Goal: Task Accomplishment & Management: Complete application form

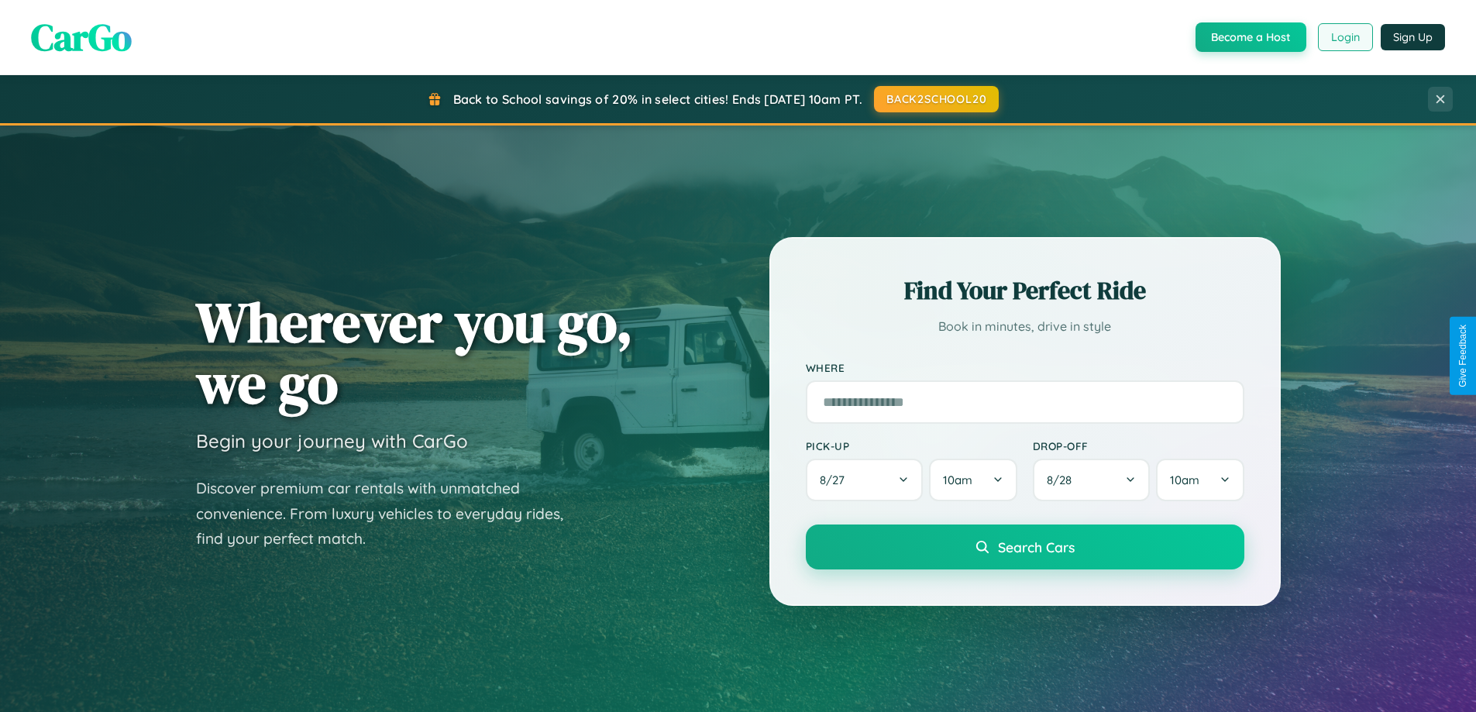
click at [1344, 37] on button "Login" at bounding box center [1345, 37] width 55 height 28
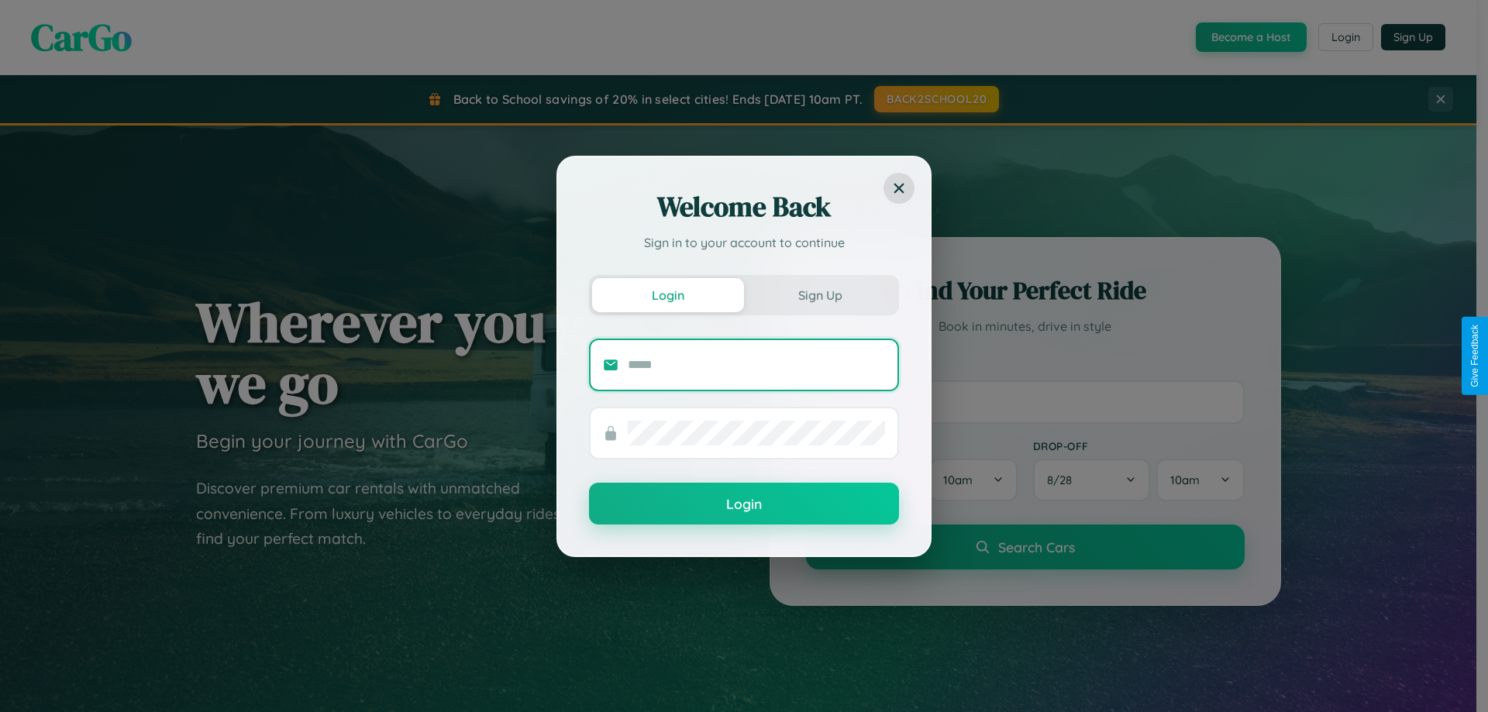
click at [756, 364] on input "text" at bounding box center [756, 365] width 257 height 25
type input "**********"
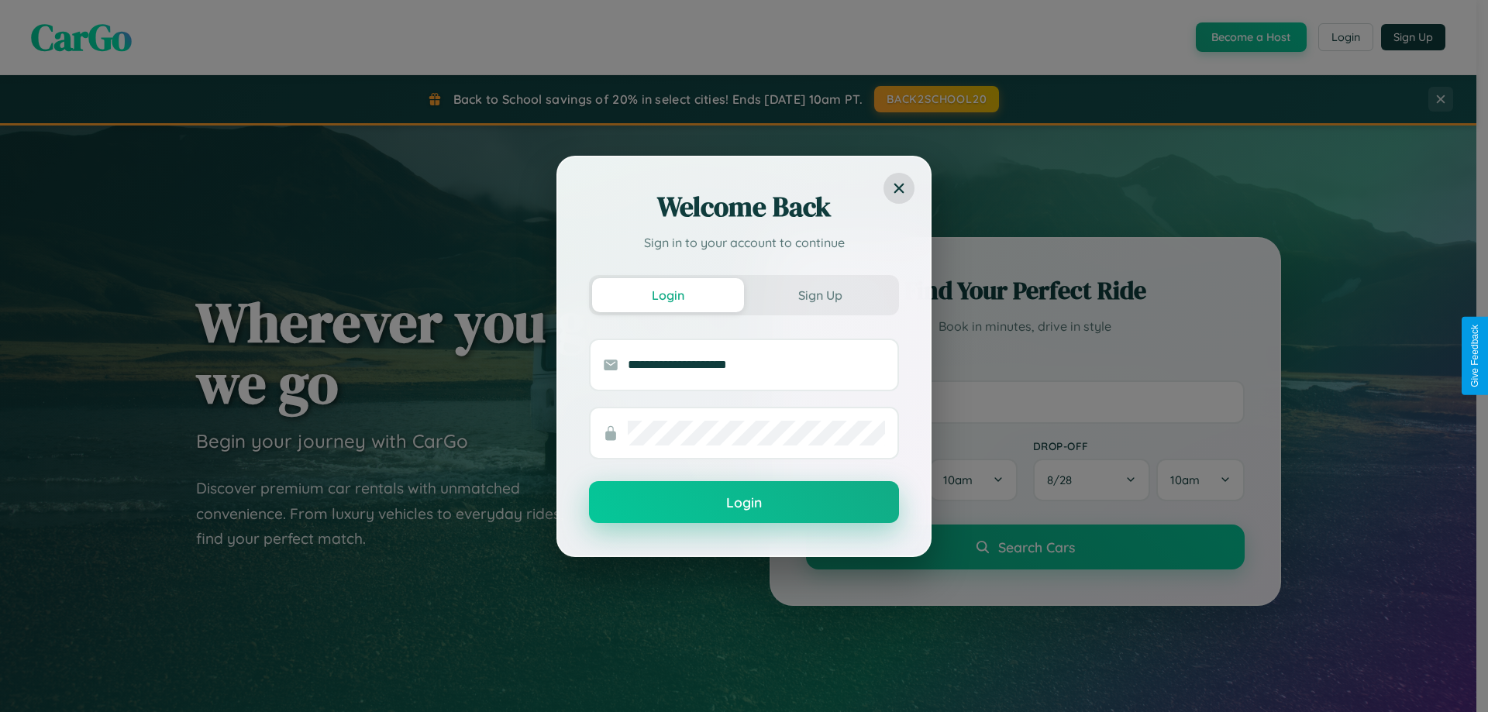
click at [744, 503] on button "Login" at bounding box center [744, 502] width 310 height 42
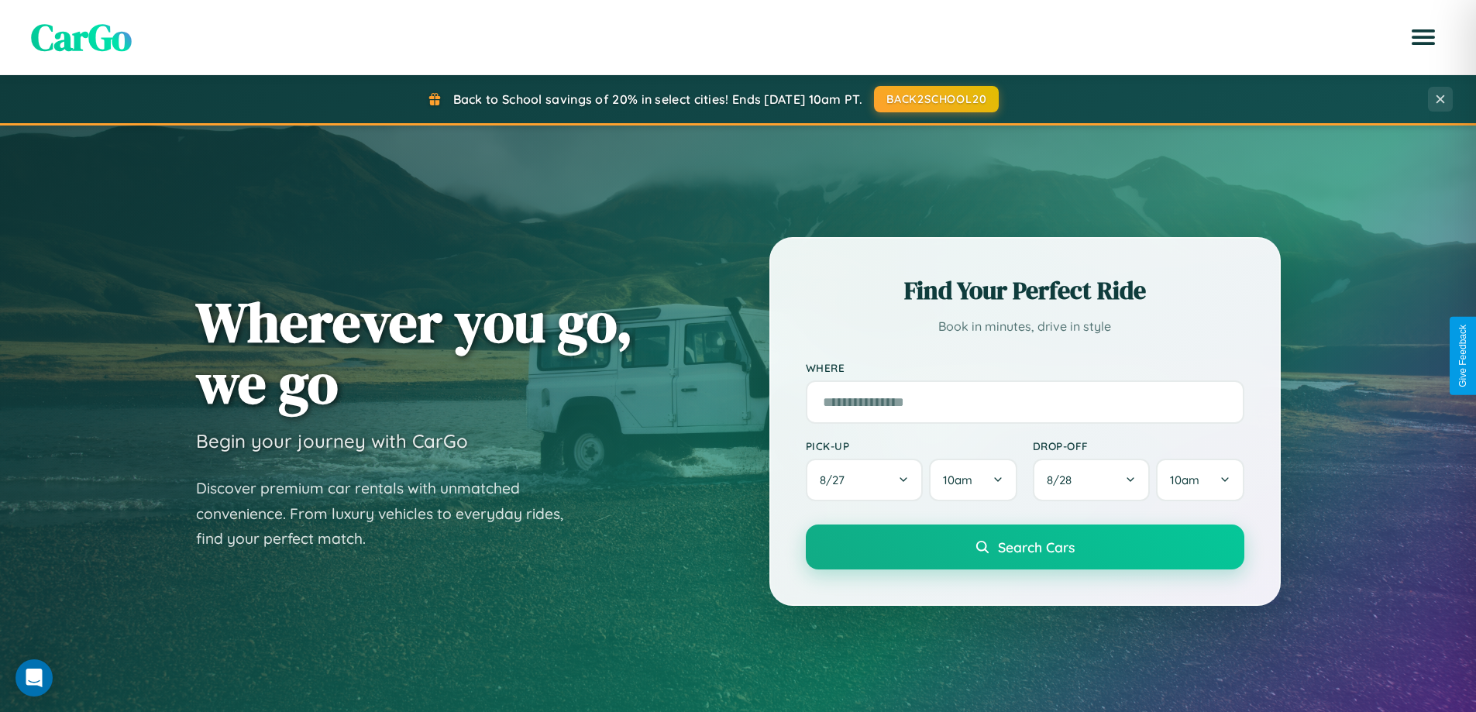
scroll to position [2982, 0]
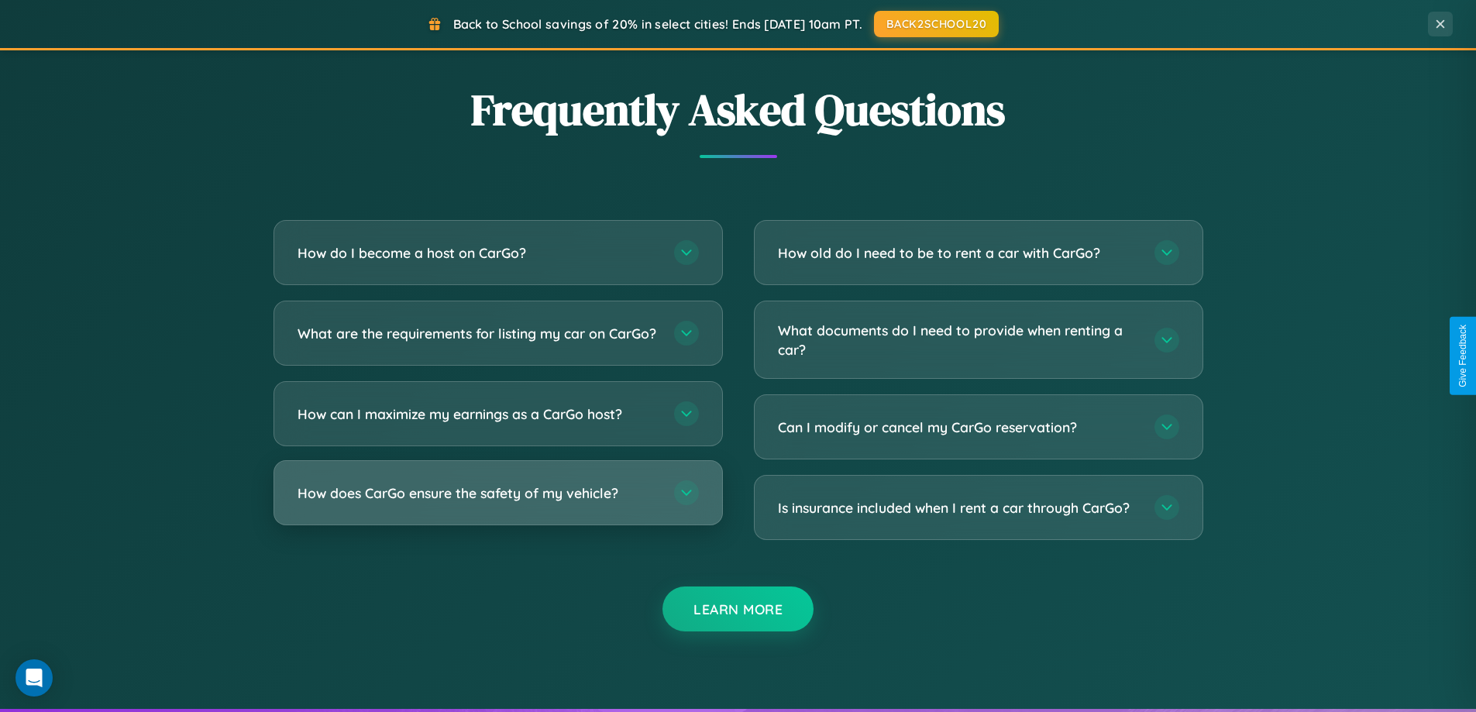
click at [497, 503] on h3 "How does CarGo ensure the safety of my vehicle?" at bounding box center [478, 493] width 361 height 19
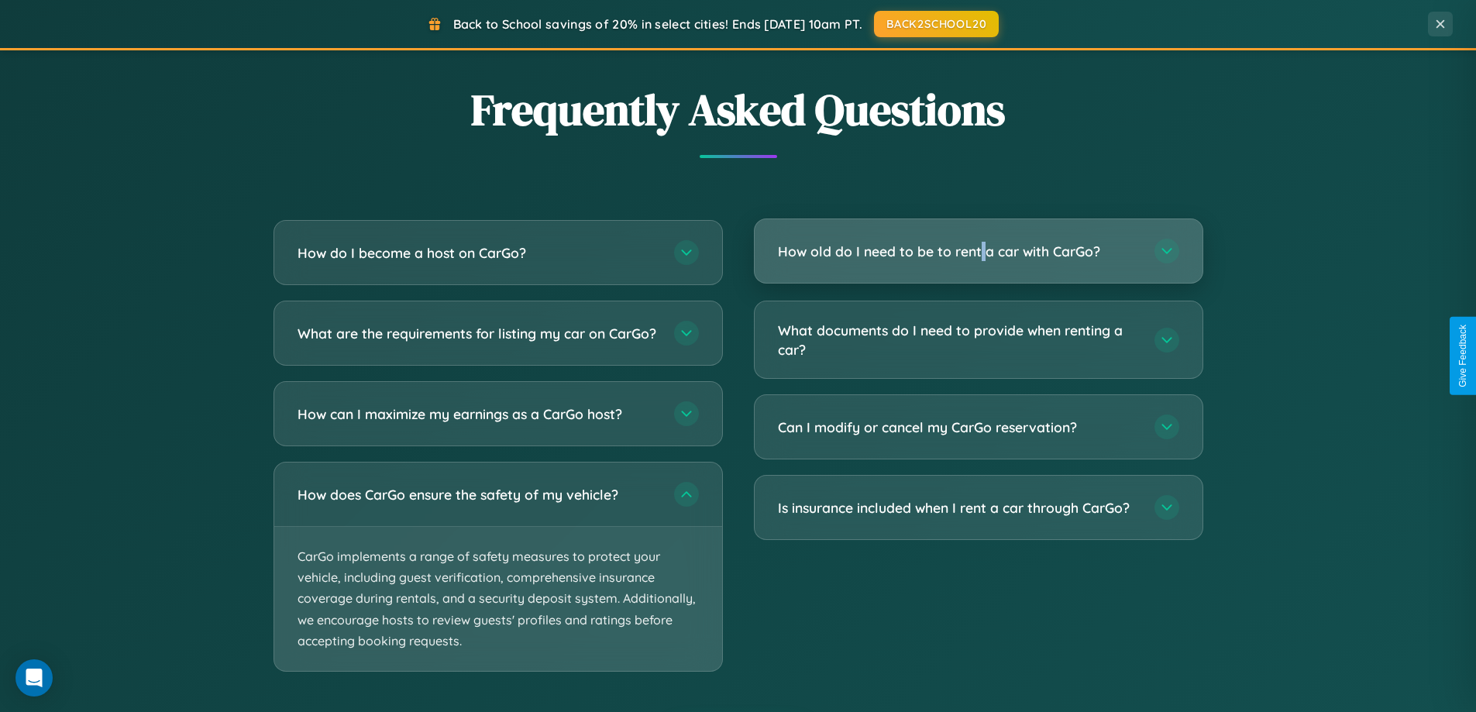
click at [978, 251] on h3 "How old do I need to be to rent a car with CarGo?" at bounding box center [958, 251] width 361 height 19
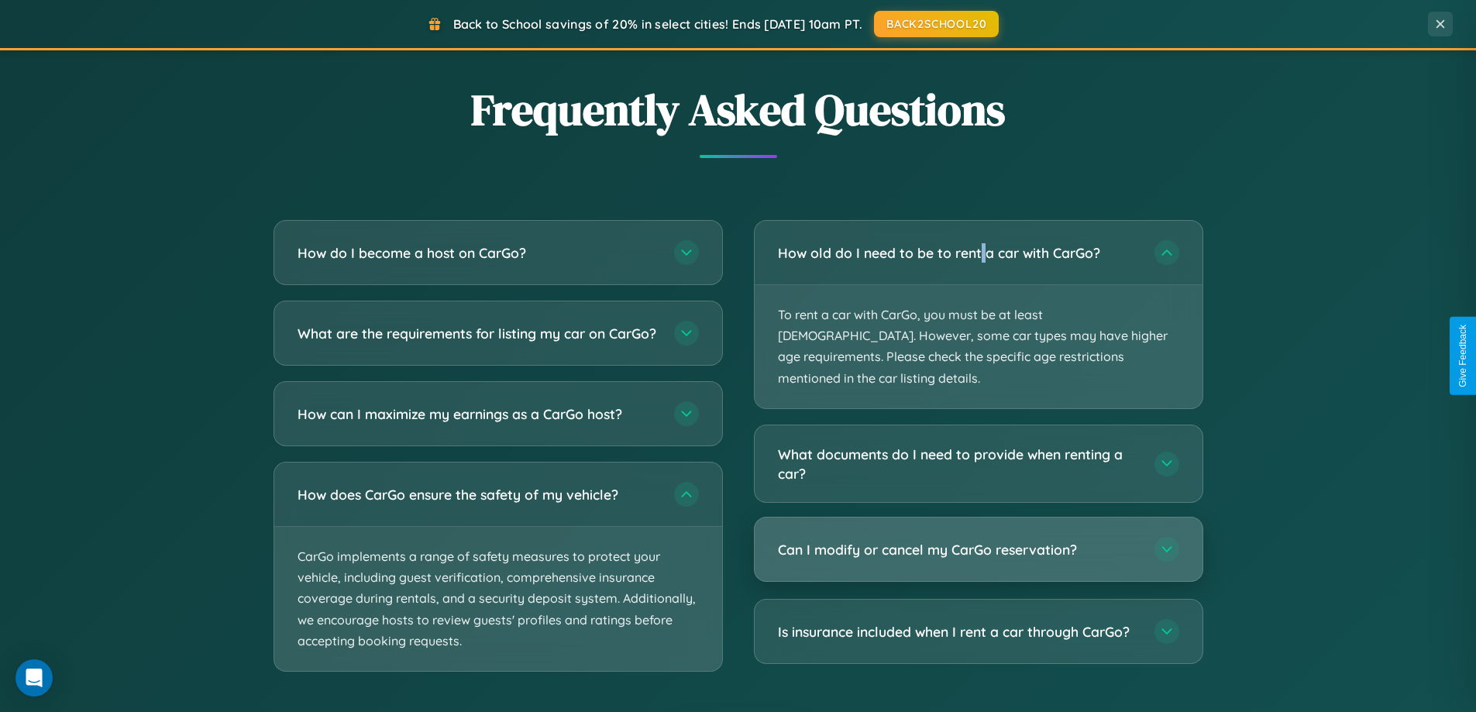
click at [978, 540] on h3 "Can I modify or cancel my CarGo reservation?" at bounding box center [958, 549] width 361 height 19
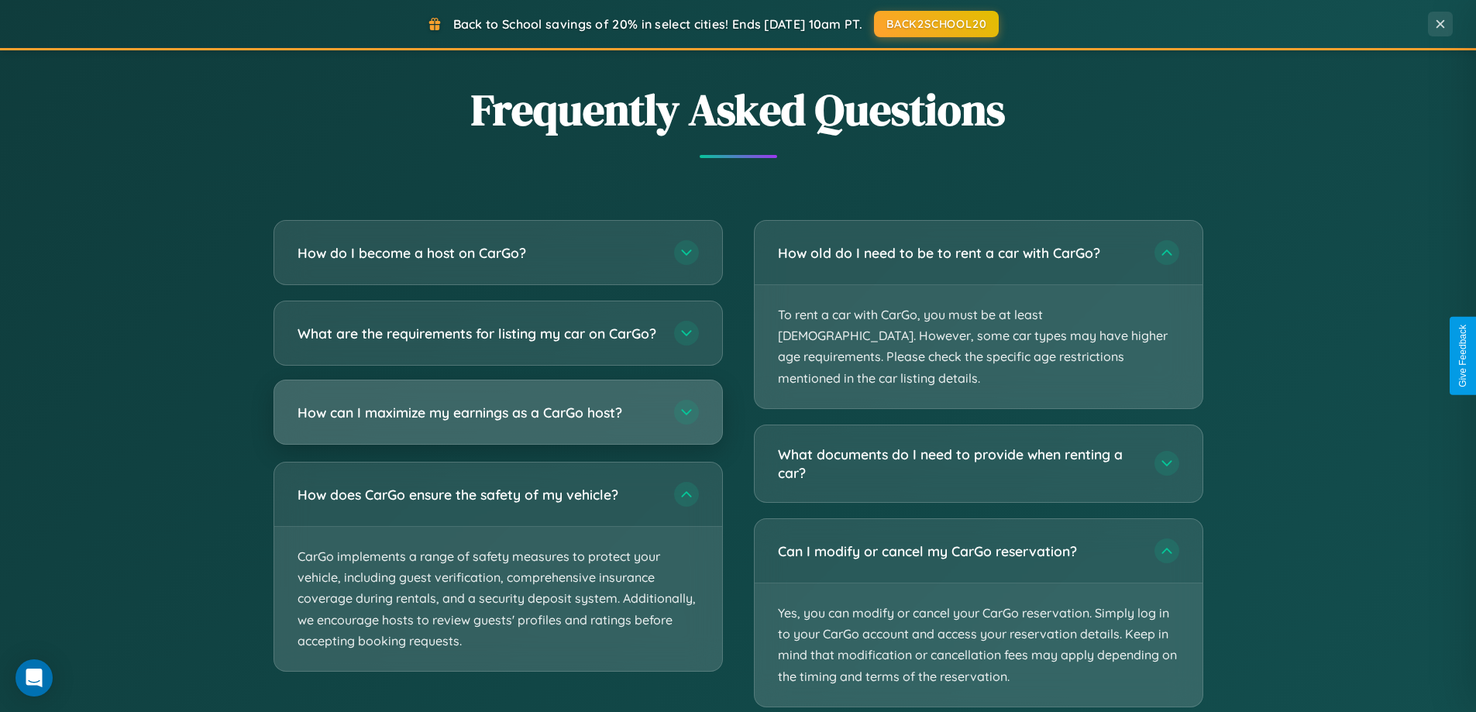
click at [497, 422] on h3 "How can I maximize my earnings as a CarGo host?" at bounding box center [478, 412] width 361 height 19
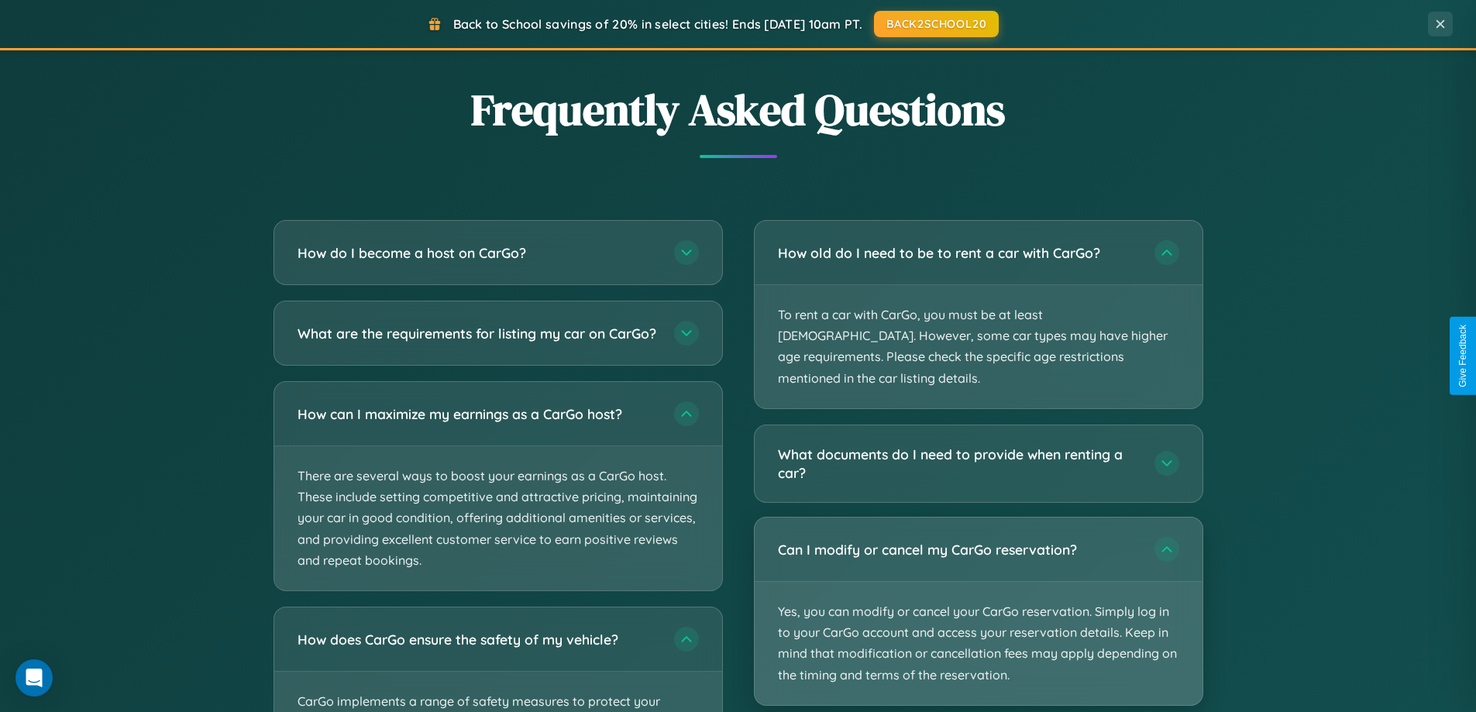
click at [978, 590] on p "Yes, you can modify or cancel your CarGo reservation. Simply log in to your Car…" at bounding box center [979, 643] width 448 height 123
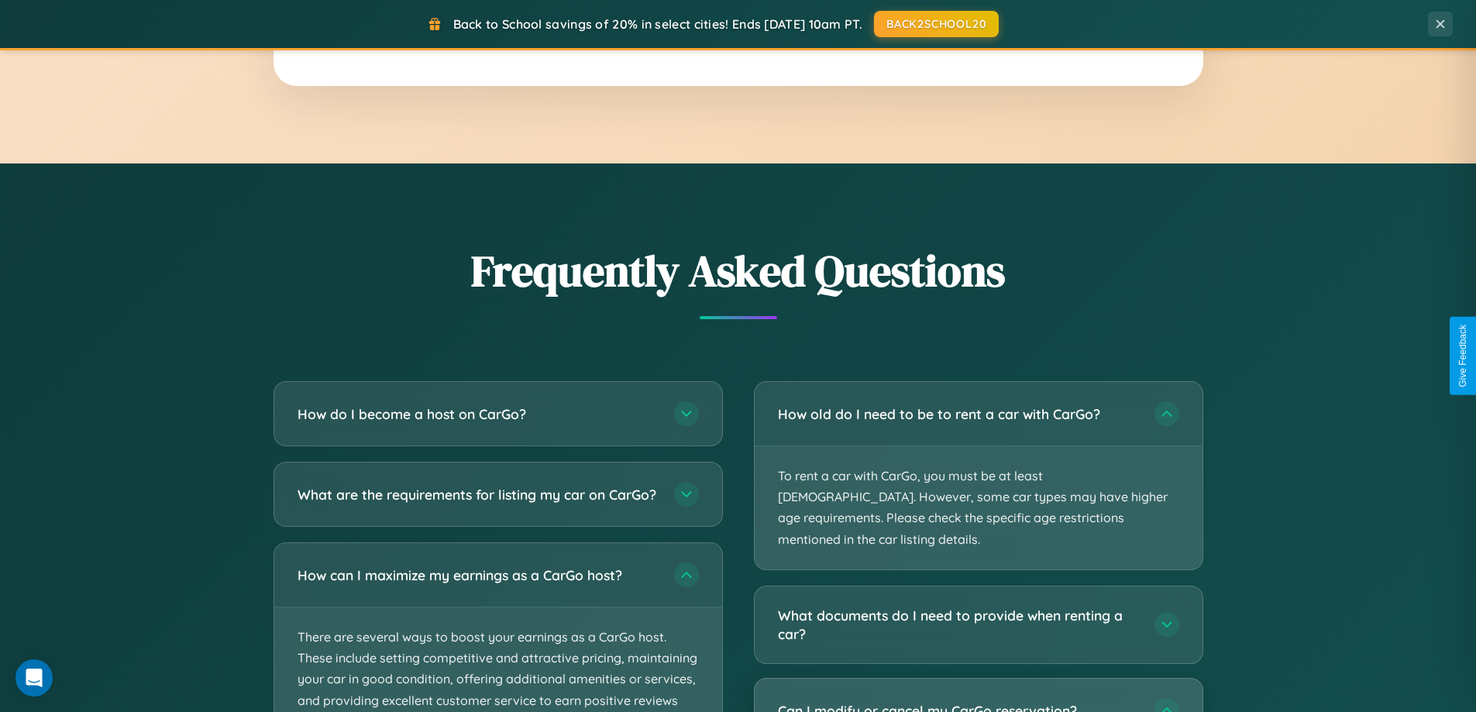
scroll to position [2490, 0]
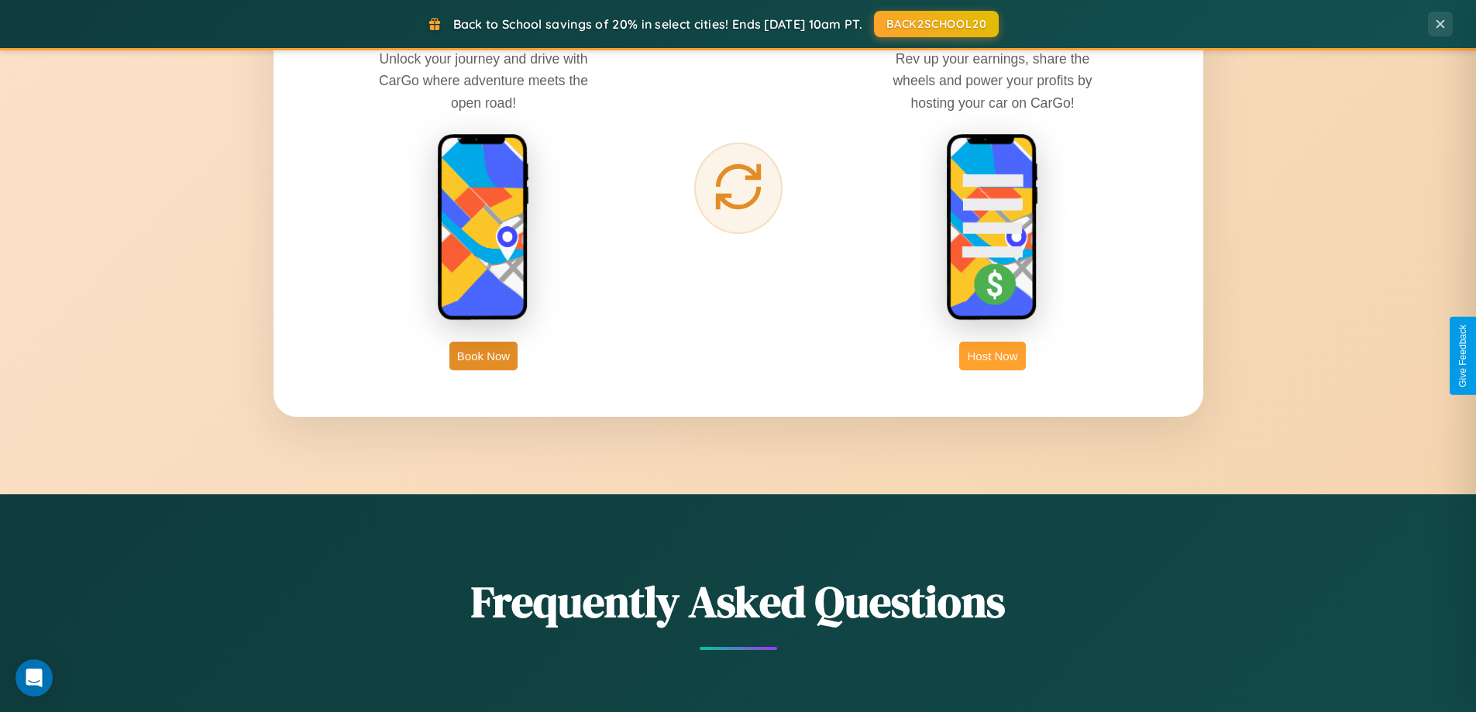
click at [993, 356] on button "Host Now" at bounding box center [992, 356] width 66 height 29
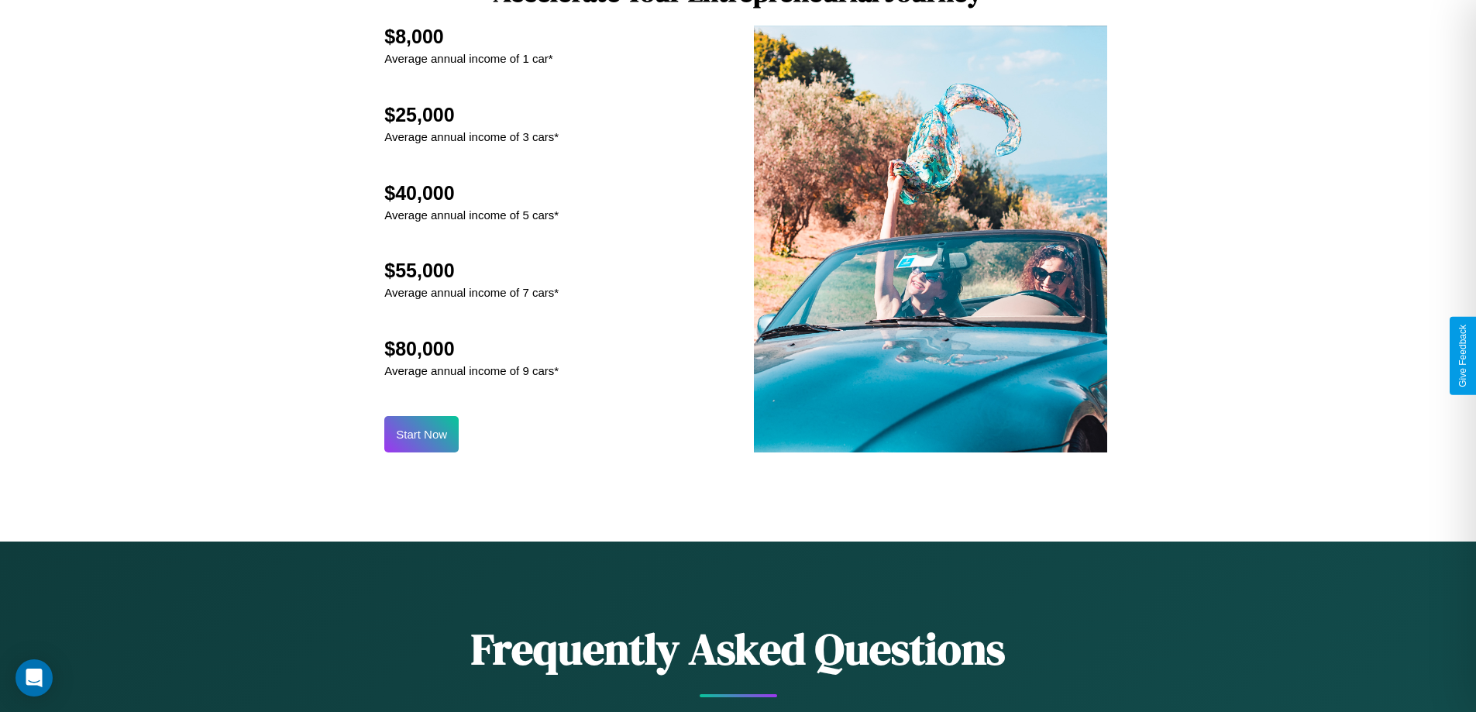
scroll to position [2095, 0]
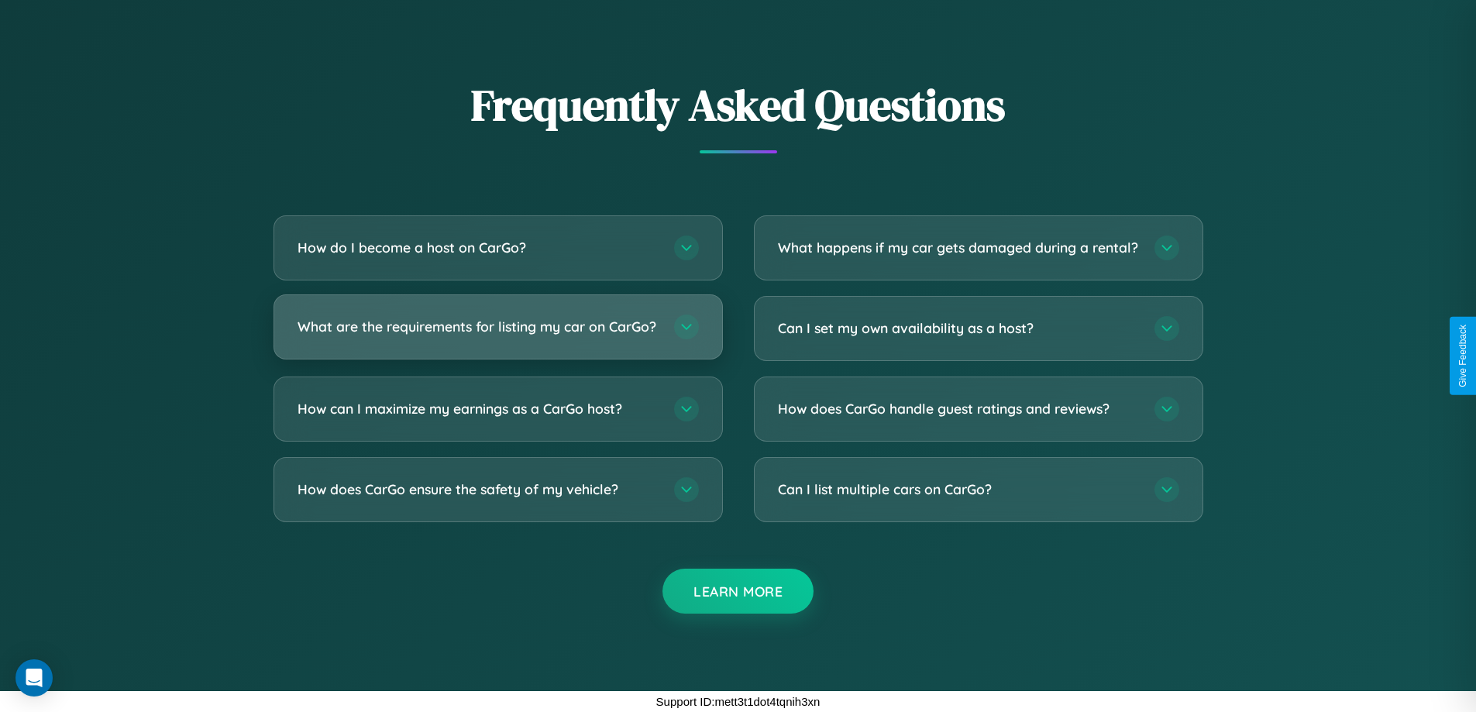
click at [497, 321] on h3 "What are the requirements for listing my car on CarGo?" at bounding box center [478, 326] width 361 height 19
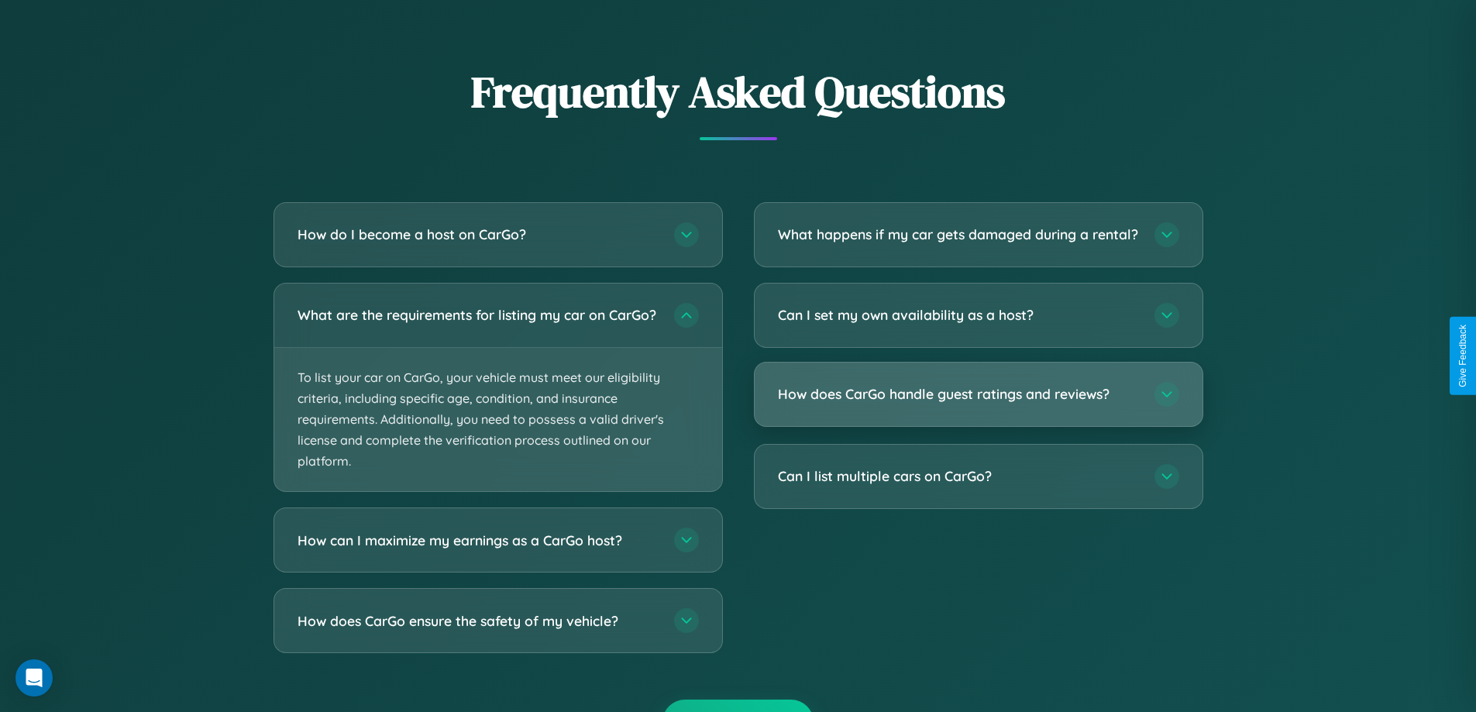
click at [978, 404] on h3 "How does CarGo handle guest ratings and reviews?" at bounding box center [958, 393] width 361 height 19
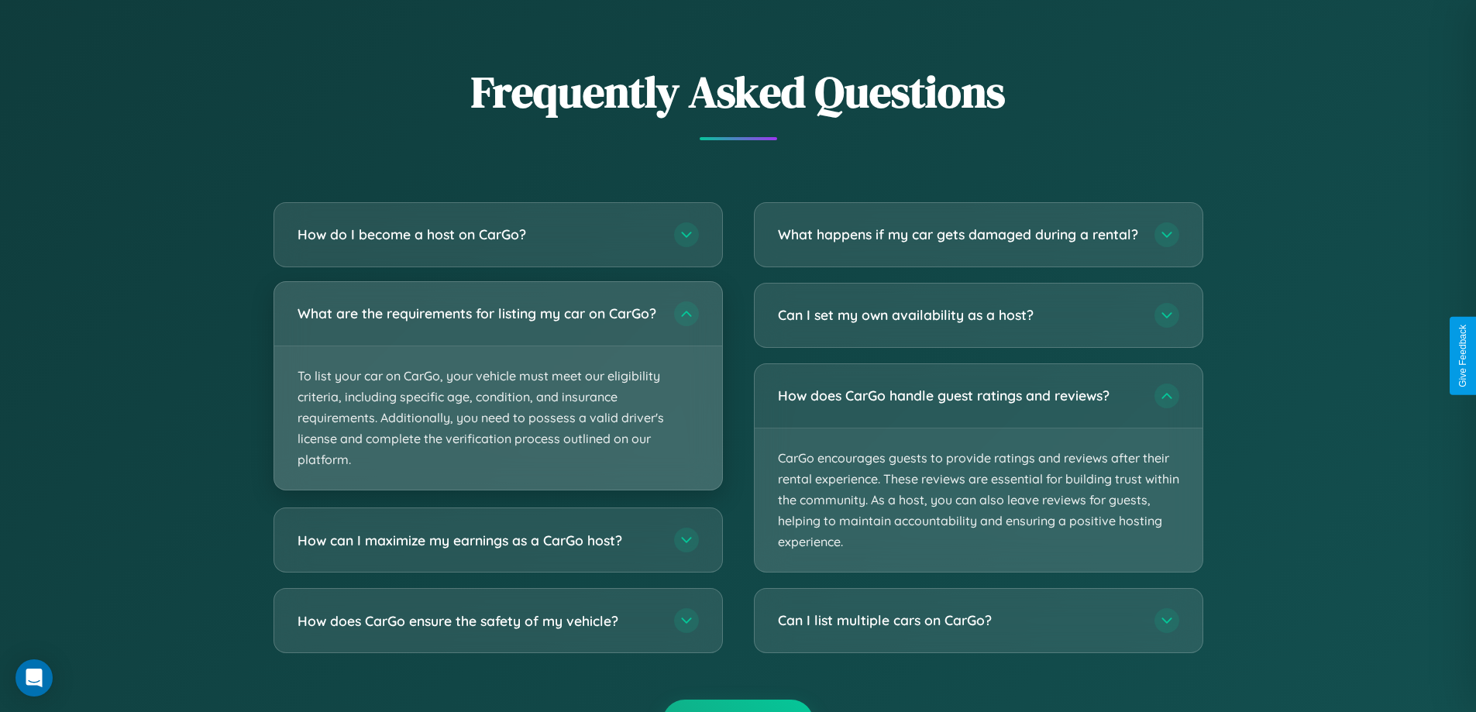
click at [497, 393] on p "To list your car on CarGo, your vehicle must meet our eligibility criteria, inc…" at bounding box center [498, 418] width 448 height 144
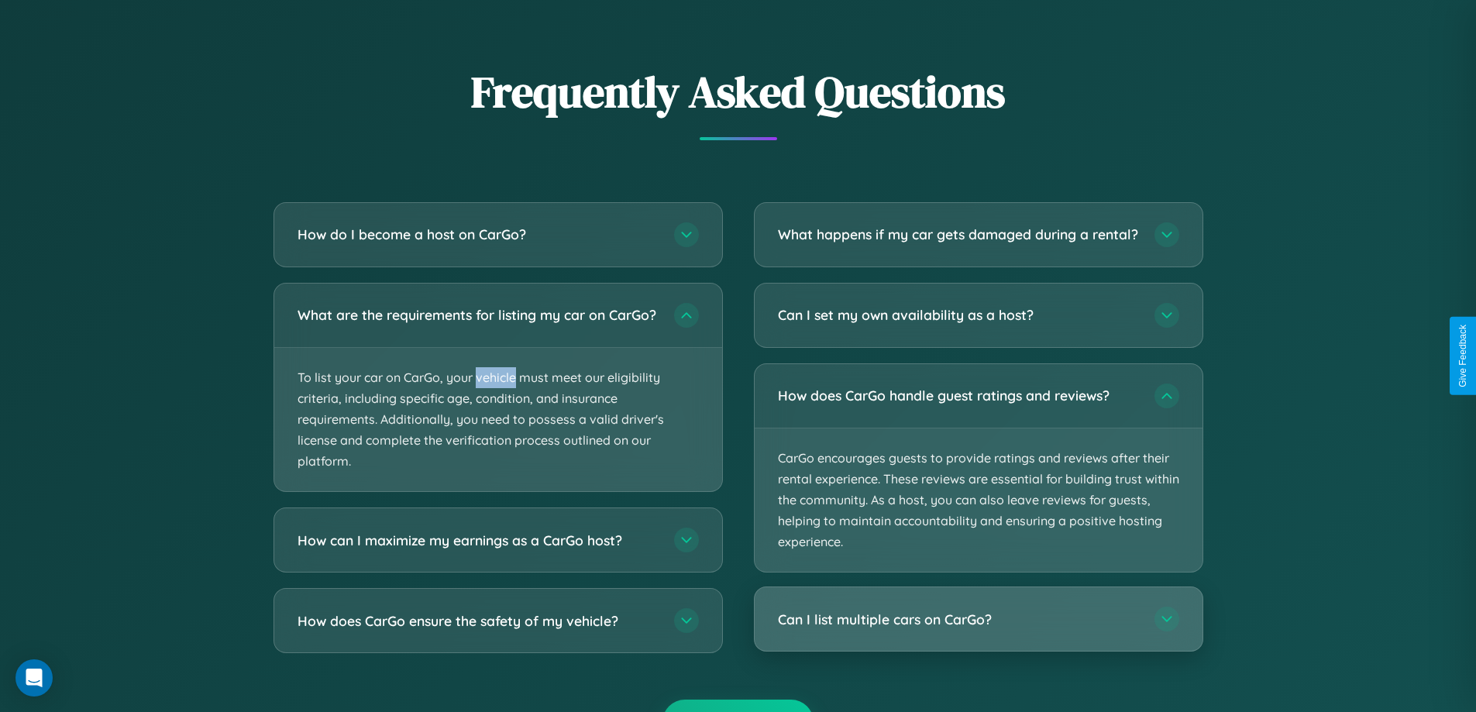
click at [978, 629] on h3 "Can I list multiple cars on CarGo?" at bounding box center [958, 619] width 361 height 19
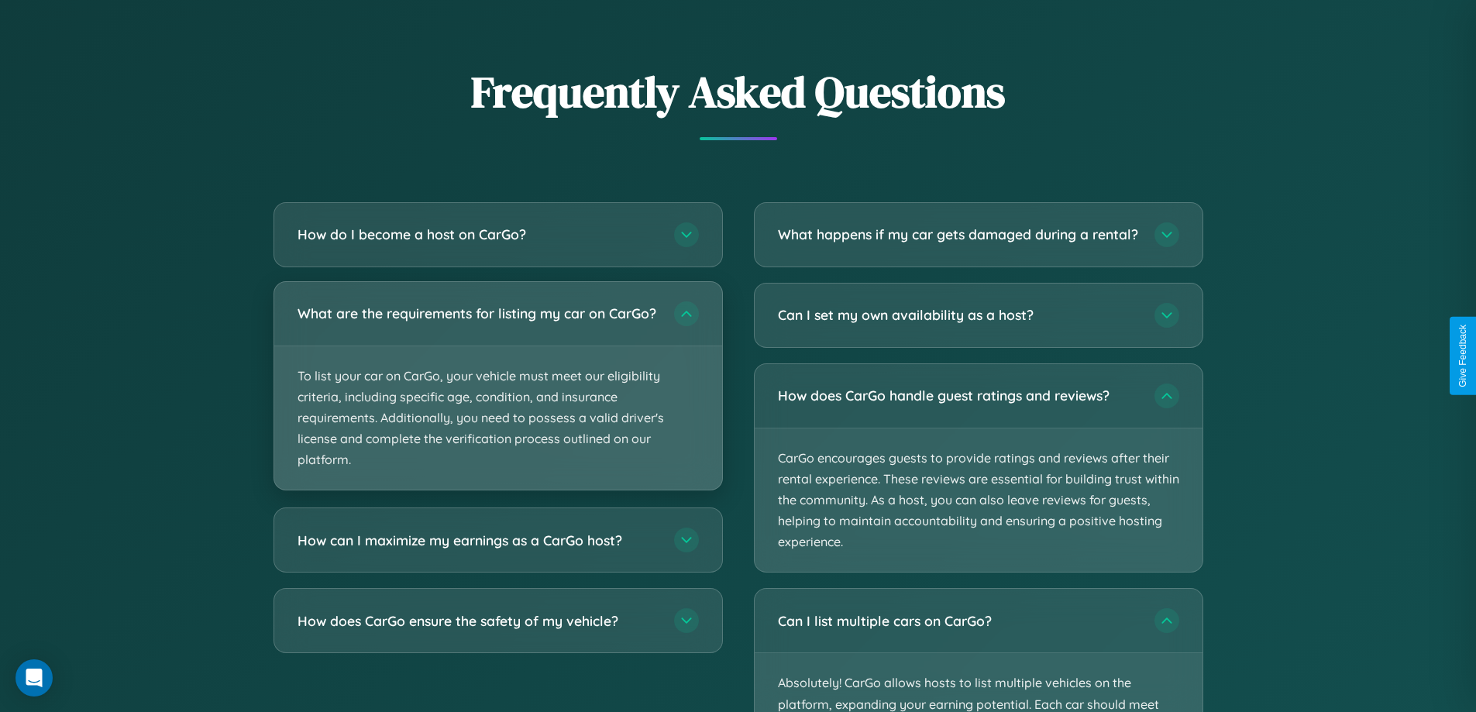
click at [497, 394] on p "To list your car on CarGo, your vehicle must meet our eligibility criteria, inc…" at bounding box center [498, 418] width 448 height 144
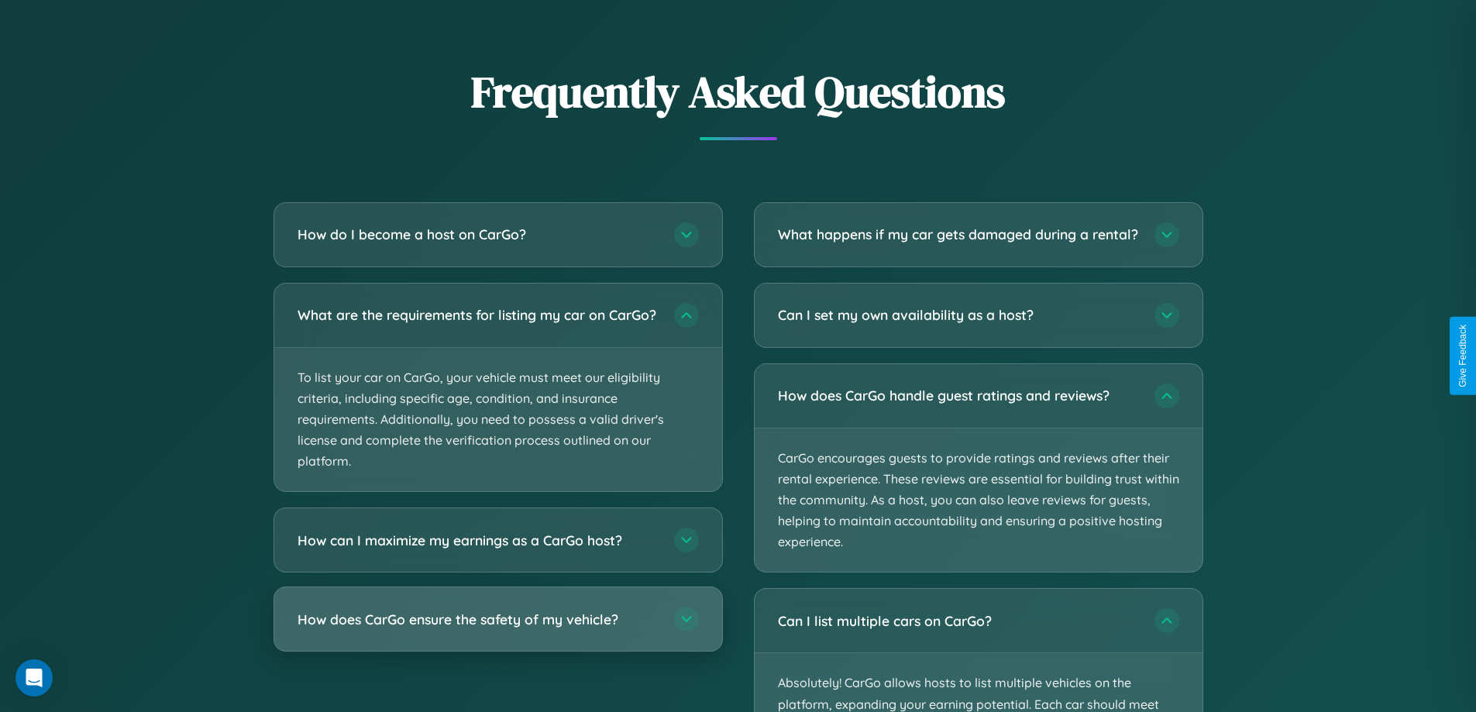
click at [497, 629] on h3 "How does CarGo ensure the safety of my vehicle?" at bounding box center [478, 619] width 361 height 19
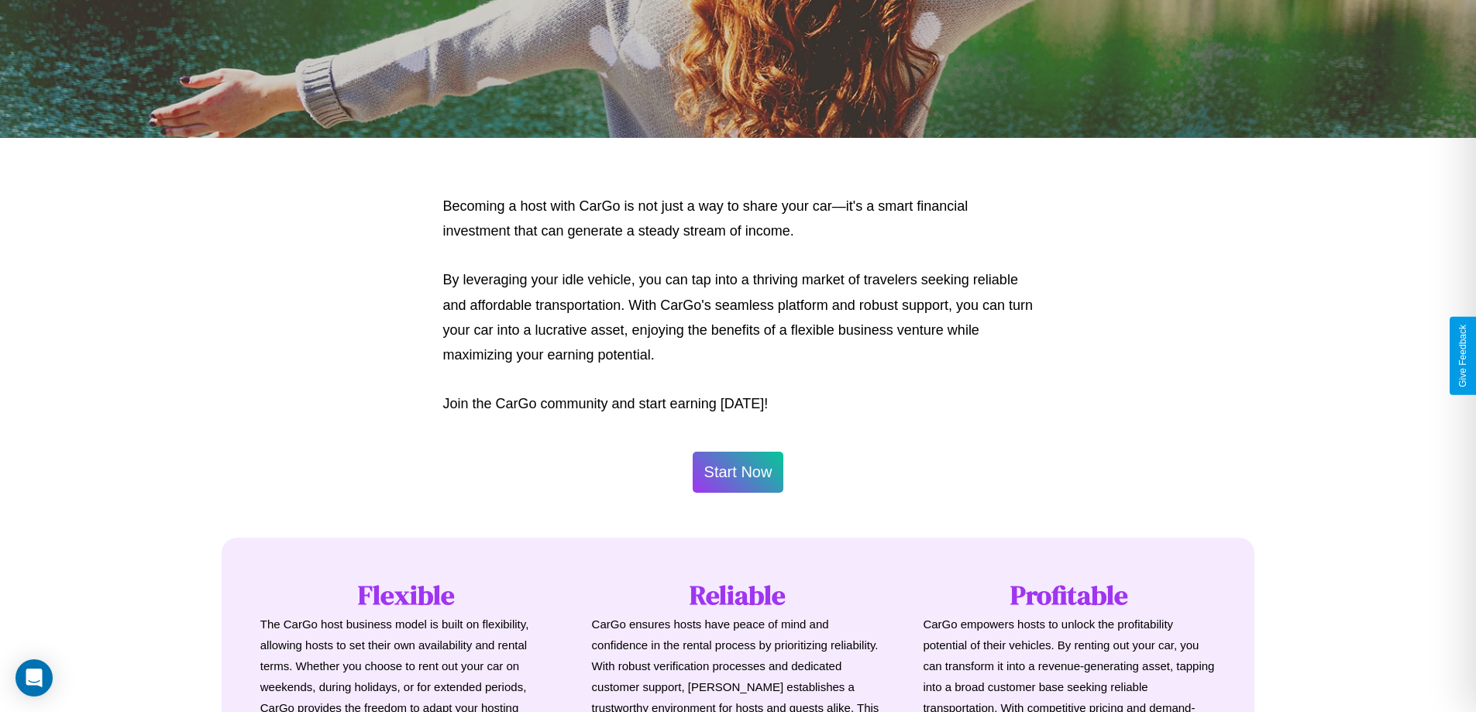
scroll to position [0, 0]
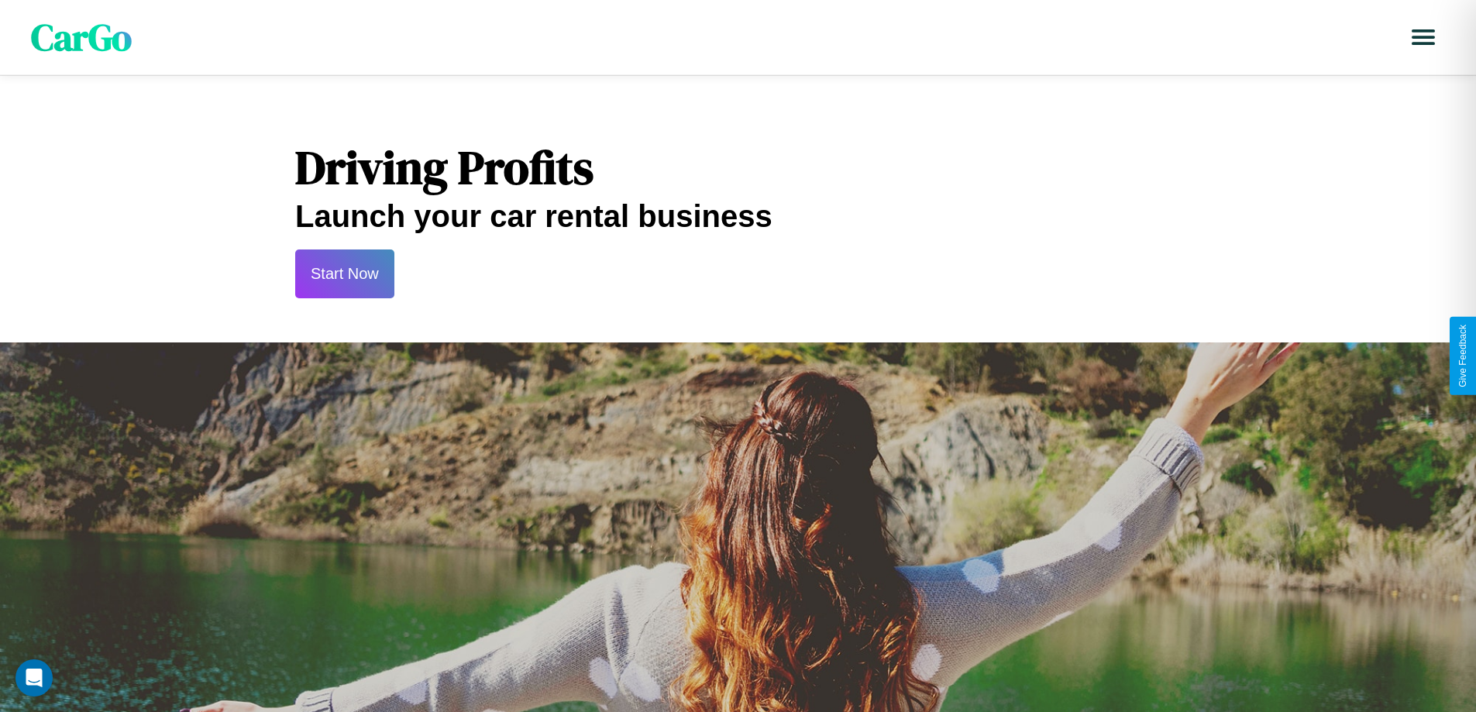
click at [344, 274] on button "Start Now" at bounding box center [344, 274] width 99 height 49
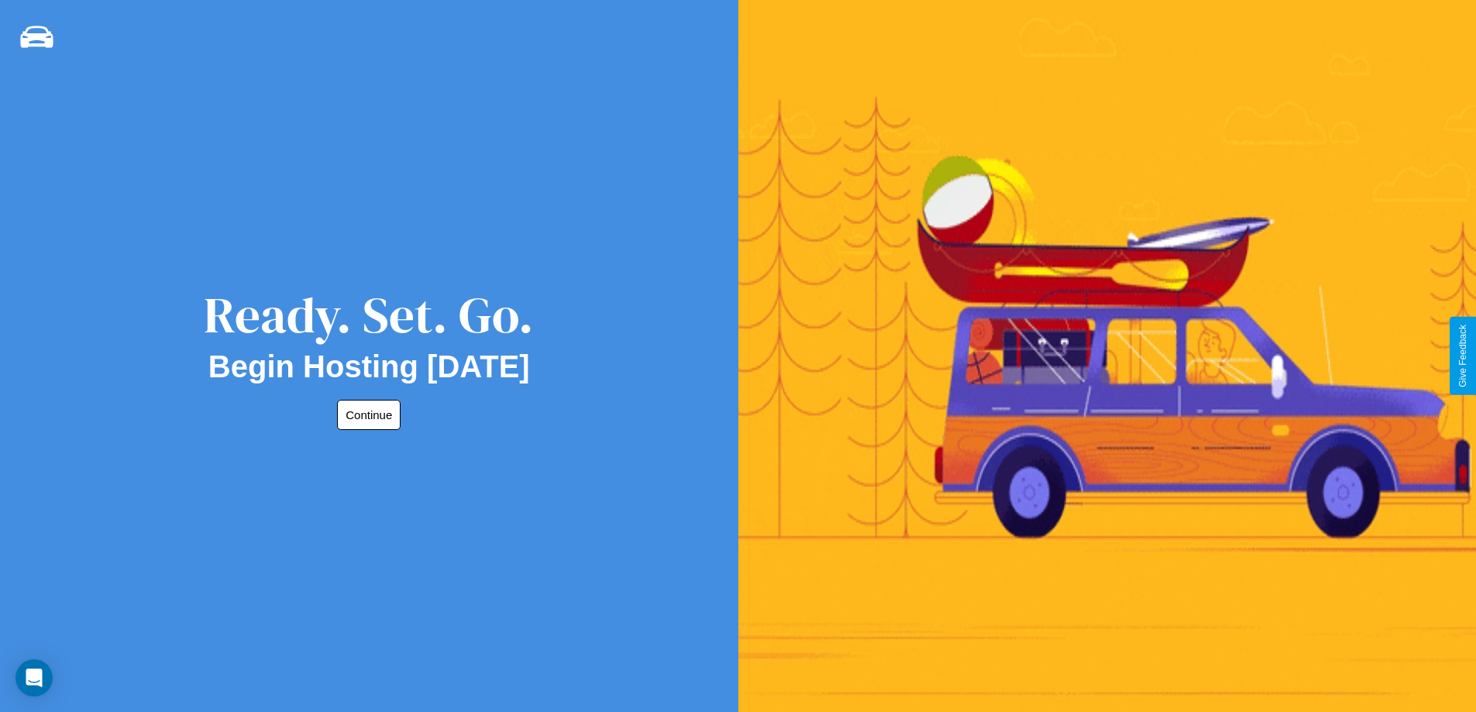
click at [366, 415] on button "Continue" at bounding box center [369, 415] width 64 height 30
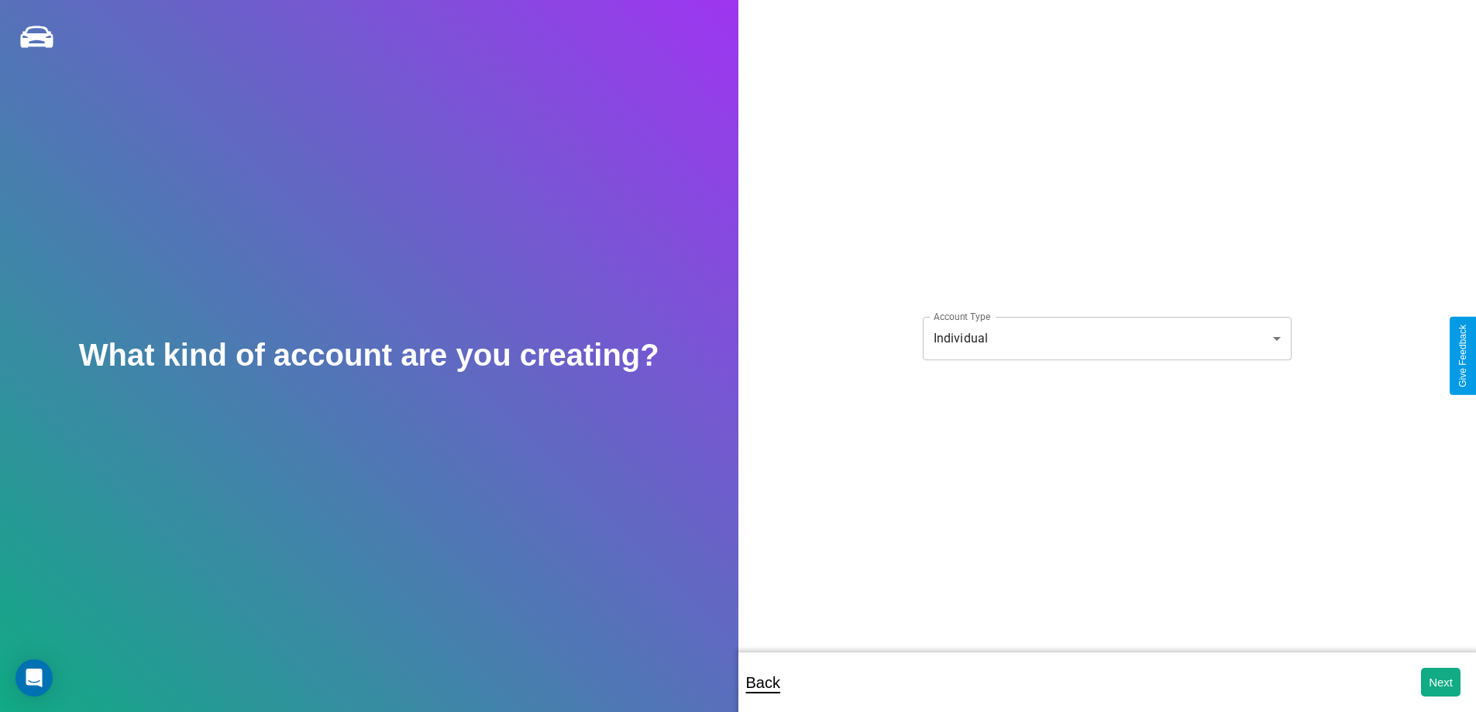
click at [1107, 338] on body "**********" at bounding box center [738, 366] width 1476 height 733
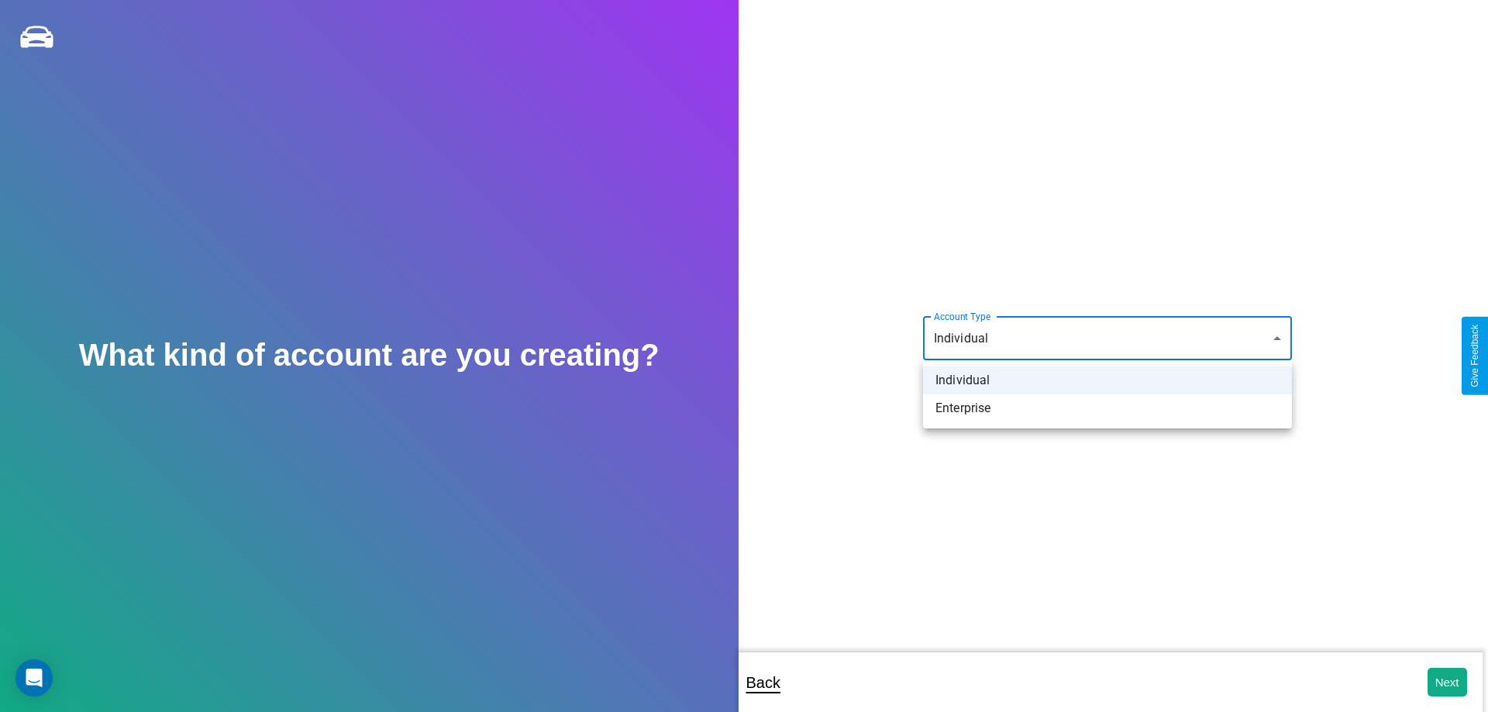
click at [1107, 380] on li "Individual" at bounding box center [1107, 381] width 369 height 28
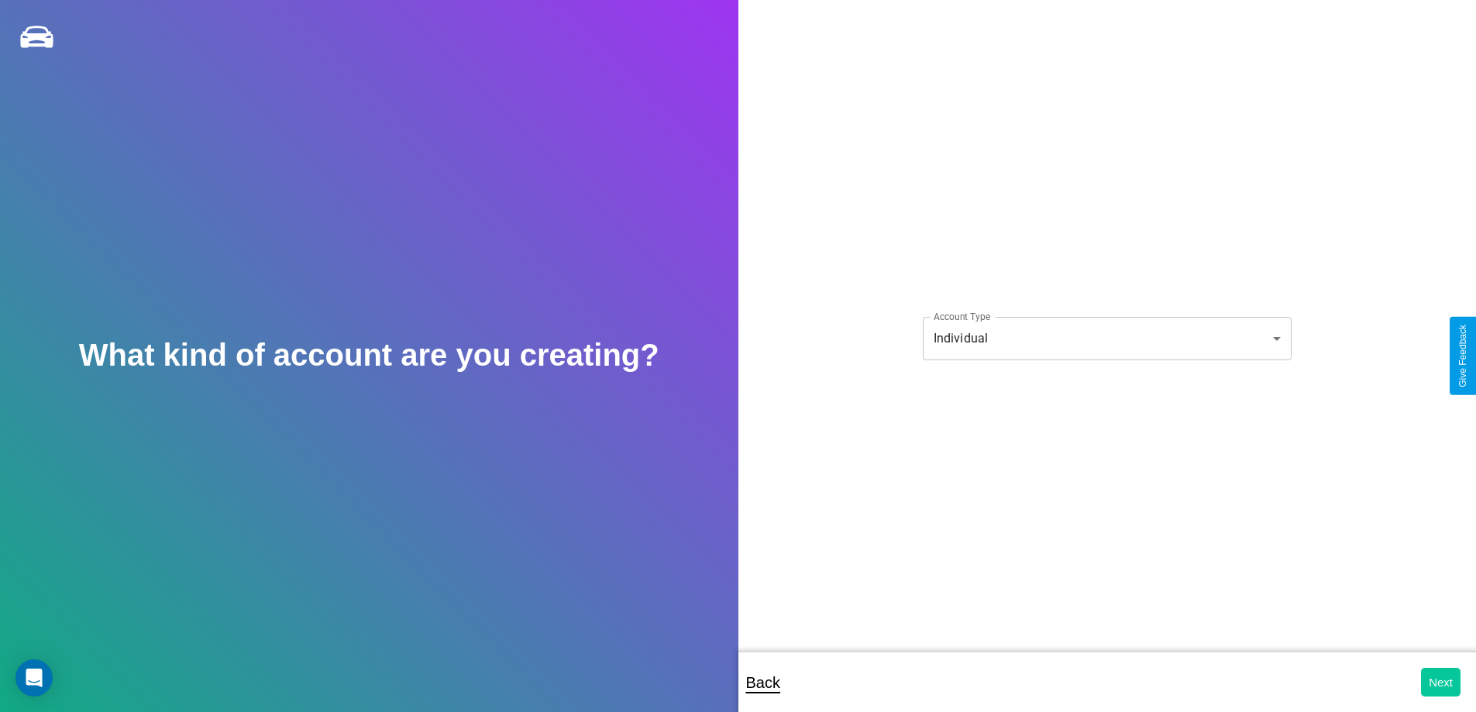
click at [1441, 682] on button "Next" at bounding box center [1441, 682] width 40 height 29
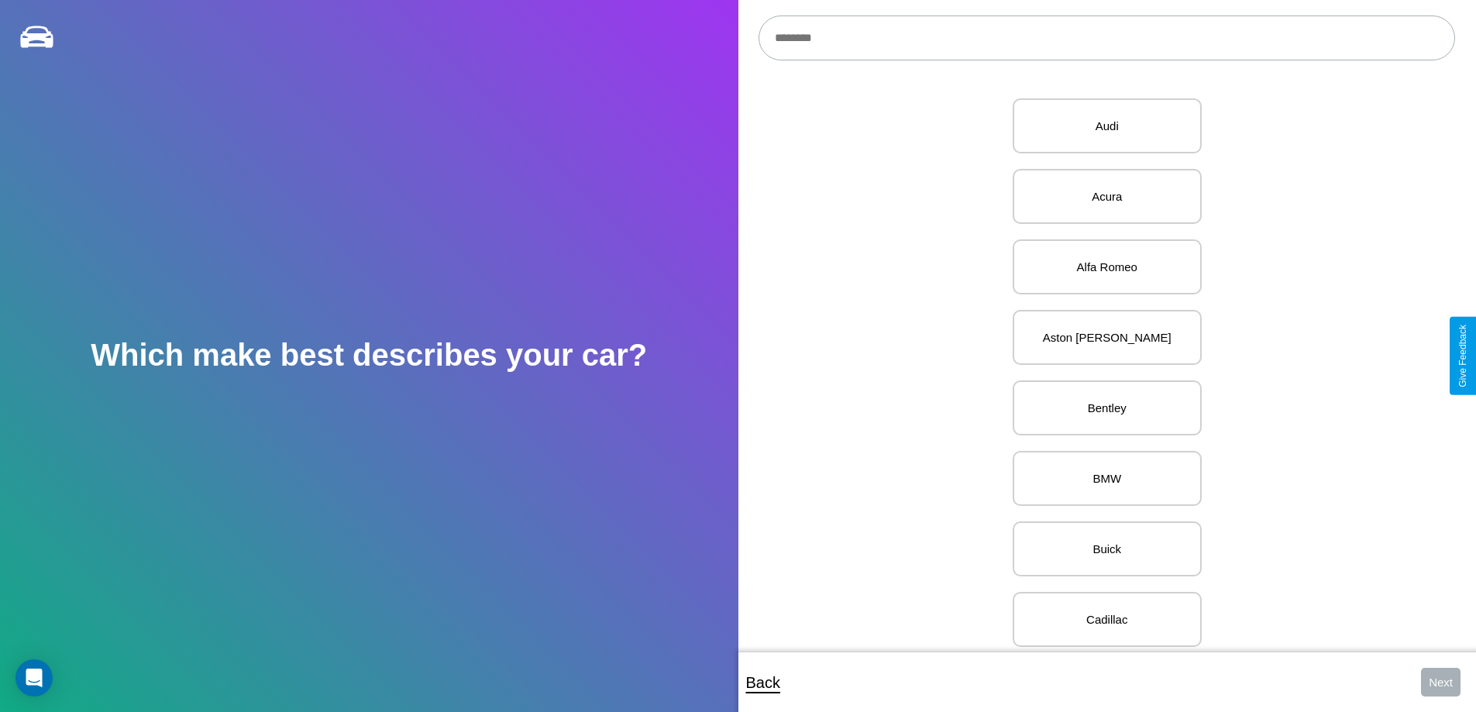
click at [1107, 38] on input "text" at bounding box center [1107, 37] width 697 height 45
type input "********"
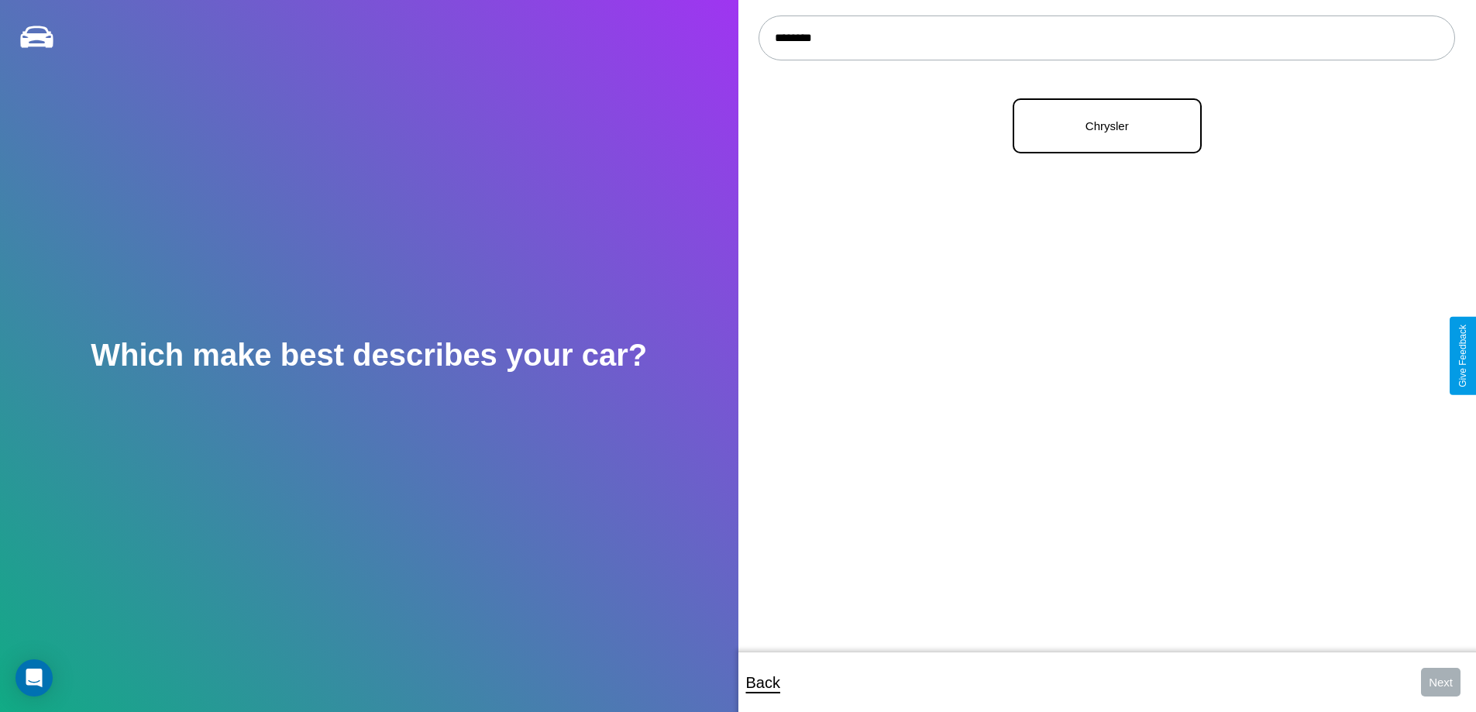
click at [1101, 126] on p "Chrysler" at bounding box center [1107, 125] width 155 height 21
click at [1441, 682] on button "Next" at bounding box center [1441, 682] width 40 height 29
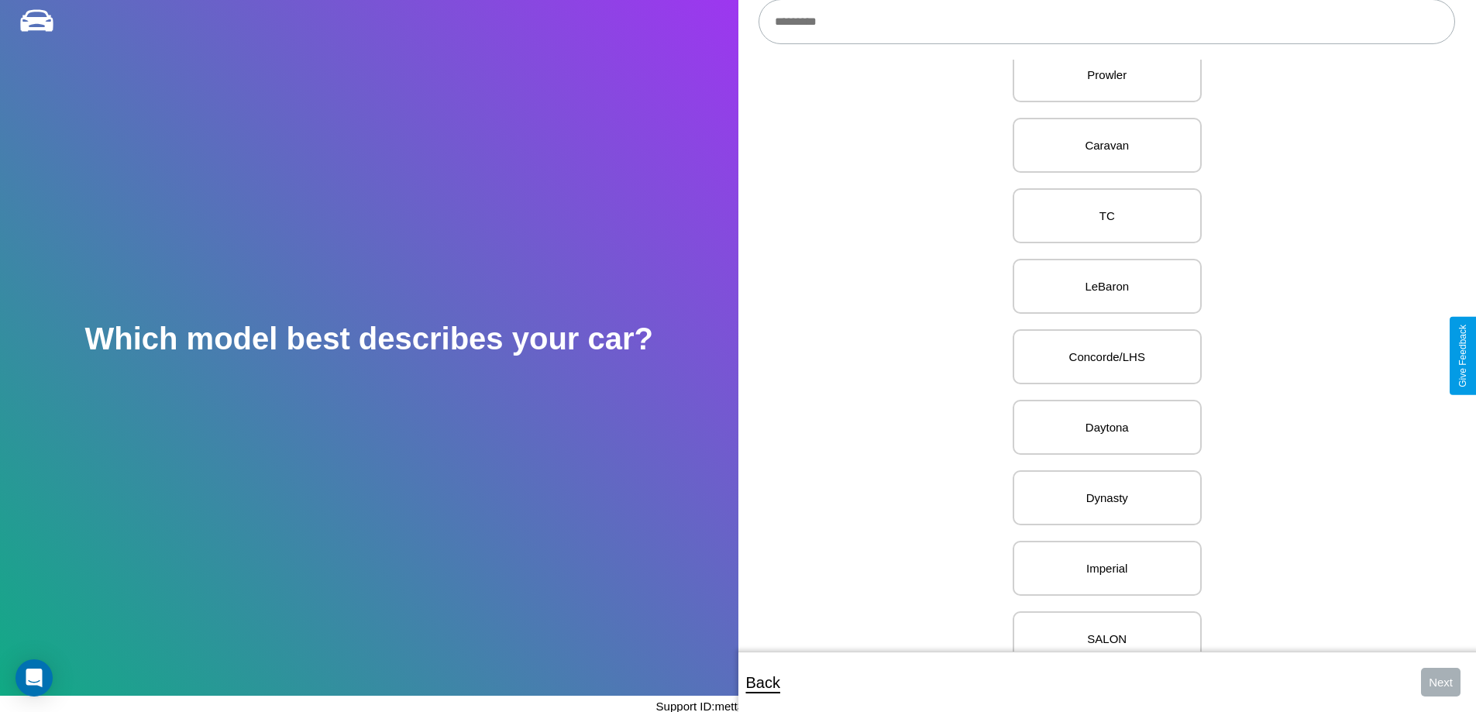
scroll to position [1376, 0]
click at [1101, 356] on p "Concorde/LHS" at bounding box center [1107, 355] width 155 height 21
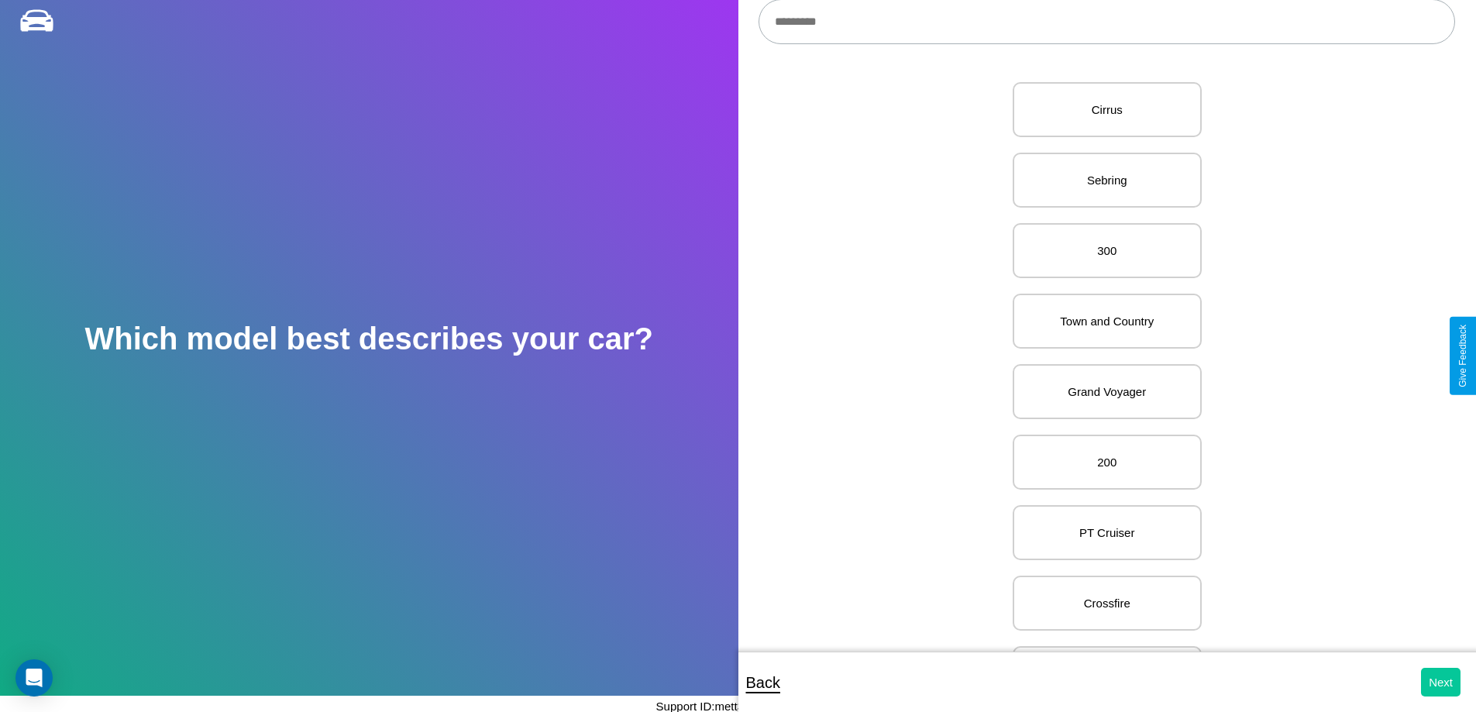
click at [1441, 682] on button "Next" at bounding box center [1441, 682] width 40 height 29
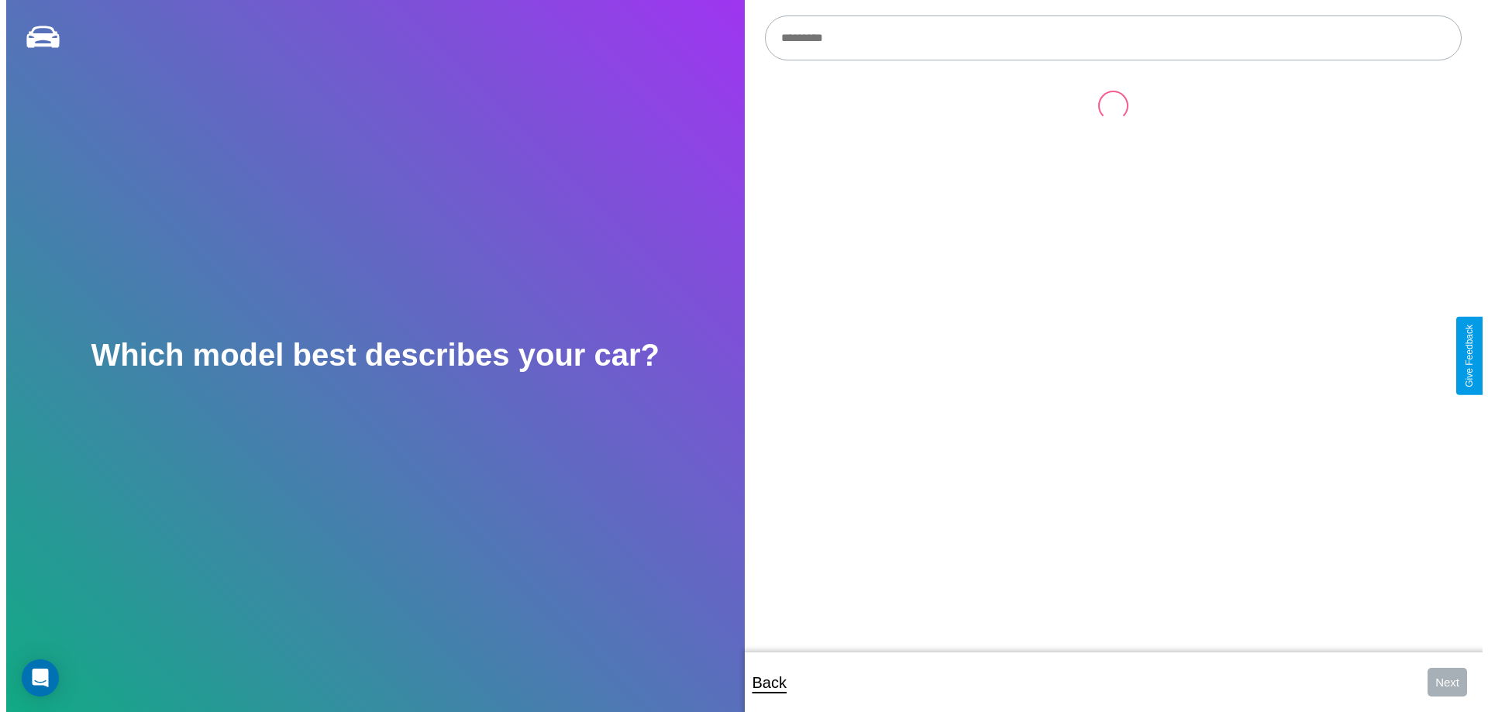
scroll to position [16, 0]
